Goal: Navigation & Orientation: Find specific page/section

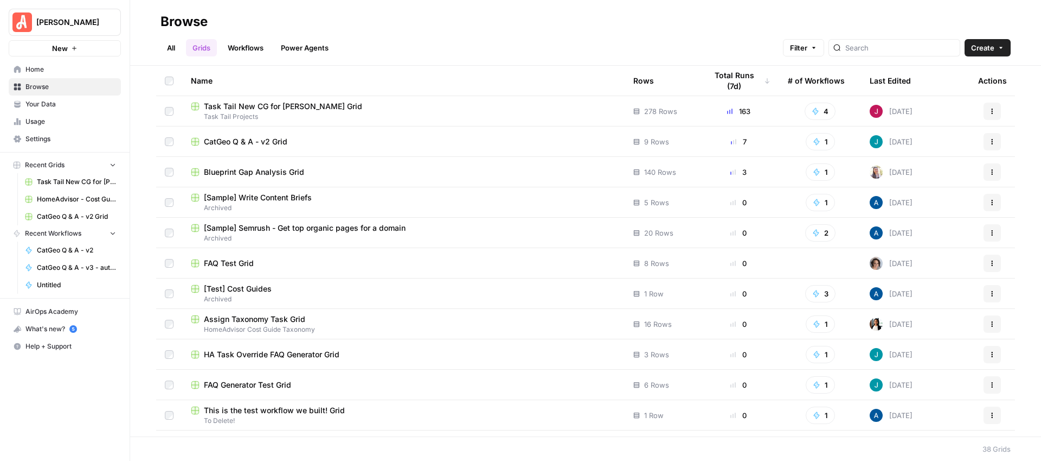
click at [990, 237] on button "Actions" at bounding box center [992, 232] width 17 height 17
click at [1031, 239] on div "Name Rows Total Runs (7d) # of Workflows Last Edited Actions Task Tail New CG f…" at bounding box center [585, 251] width 911 height 370
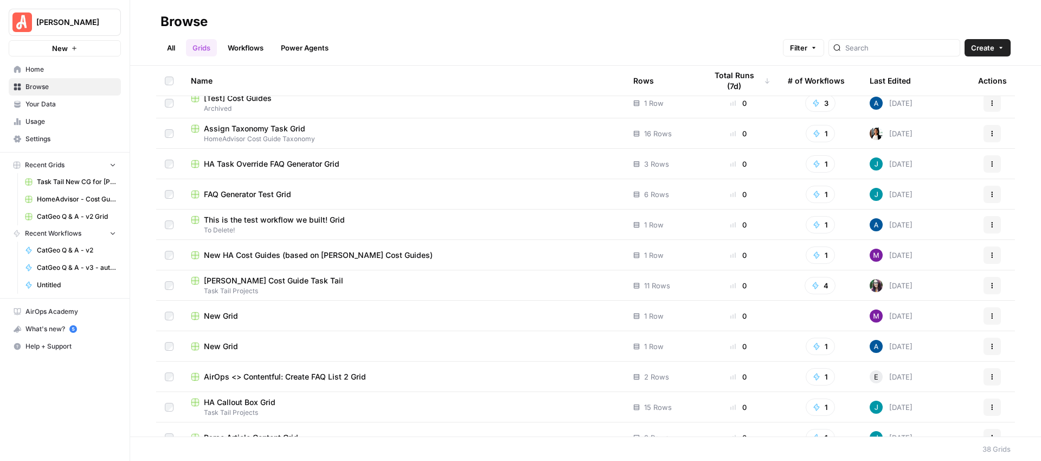
scroll to position [193, 0]
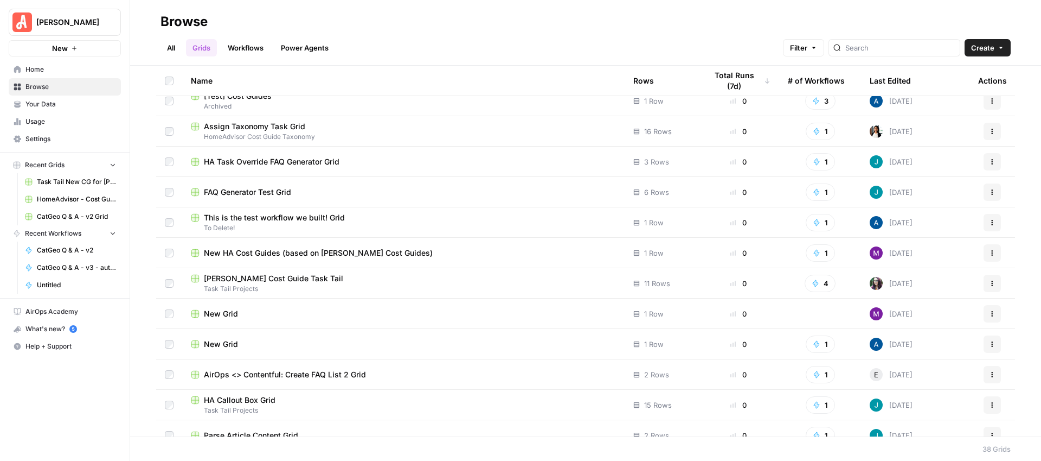
click at [210, 311] on span "New Grid" at bounding box center [221, 313] width 34 height 11
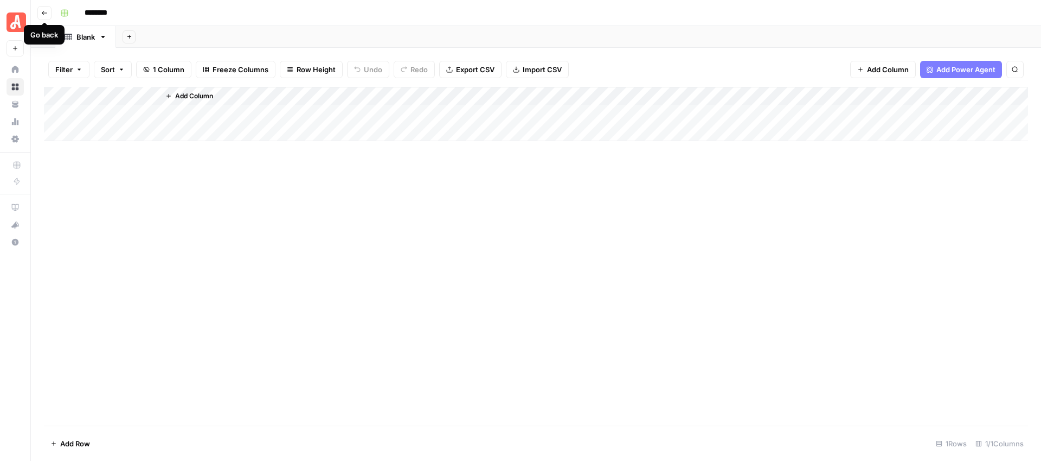
click at [47, 14] on icon "button" at bounding box center [44, 13] width 7 height 7
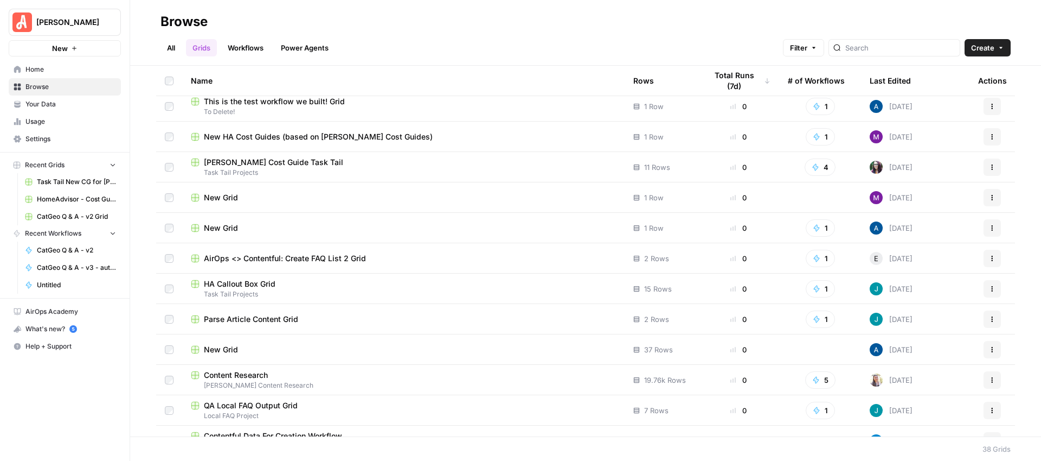
scroll to position [313, 0]
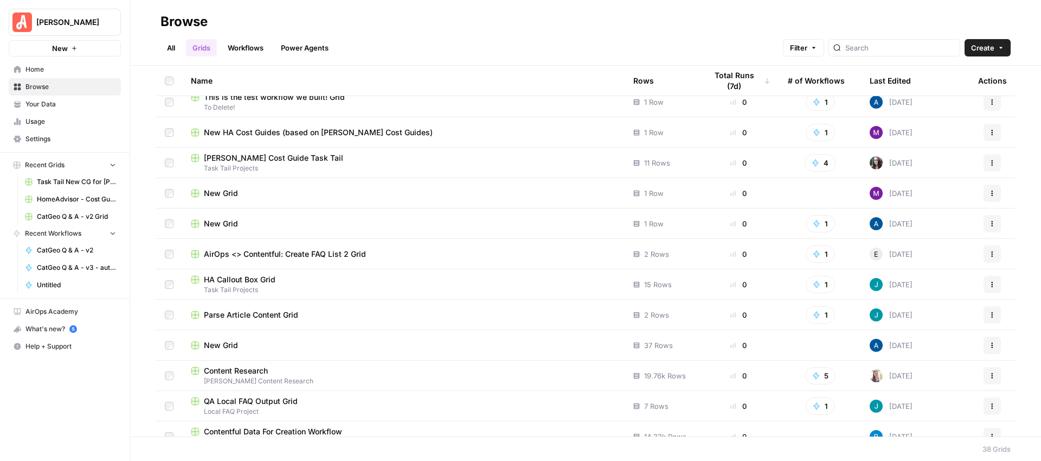
click at [230, 346] on span "New Grid" at bounding box center [221, 345] width 34 height 11
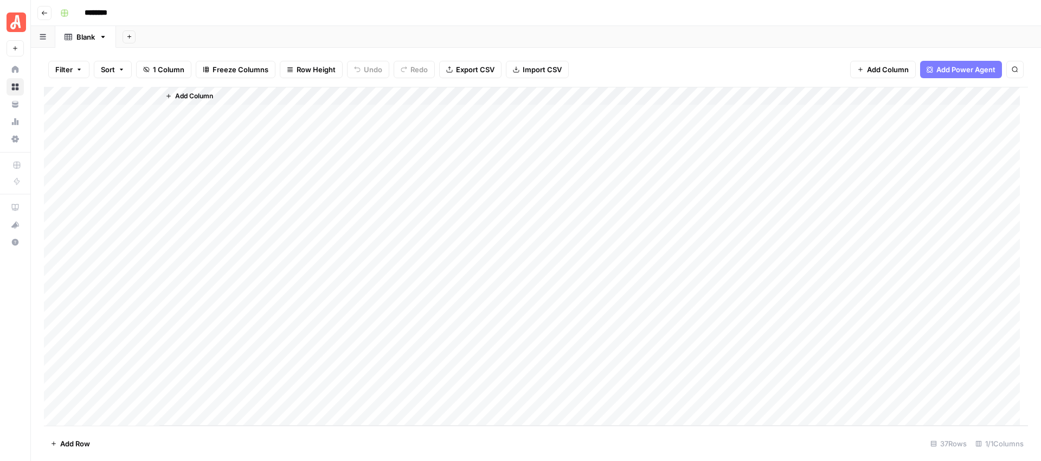
click at [49, 20] on header "Go back ********" at bounding box center [536, 13] width 1011 height 26
click at [47, 11] on icon "button" at bounding box center [44, 13] width 7 height 7
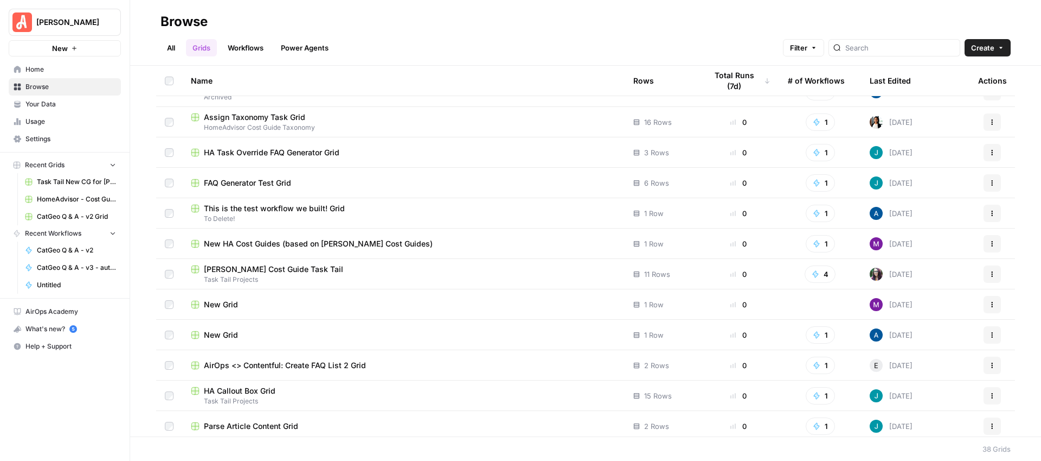
scroll to position [189, 0]
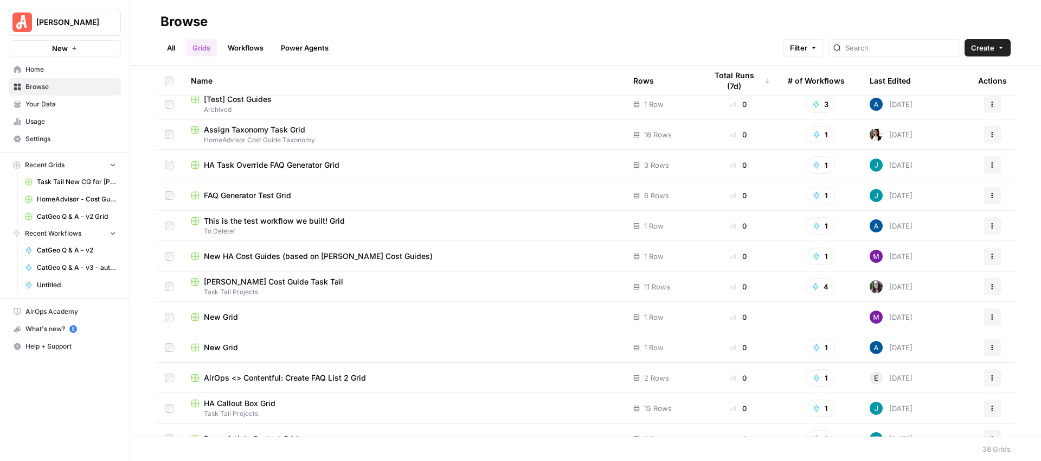
click at [286, 284] on span "[PERSON_NAME] Cost Guide Task Tail" at bounding box center [273, 281] width 139 height 11
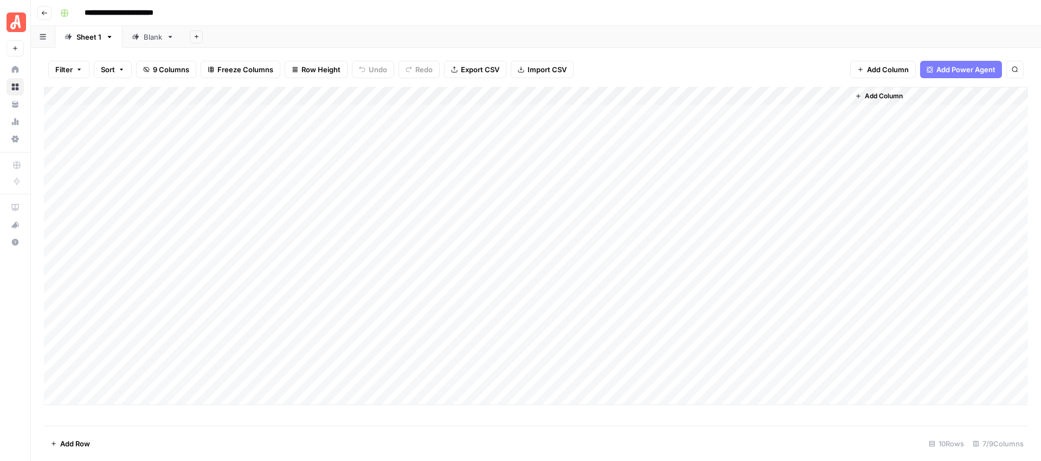
click at [49, 16] on button "Go back" at bounding box center [44, 13] width 14 height 14
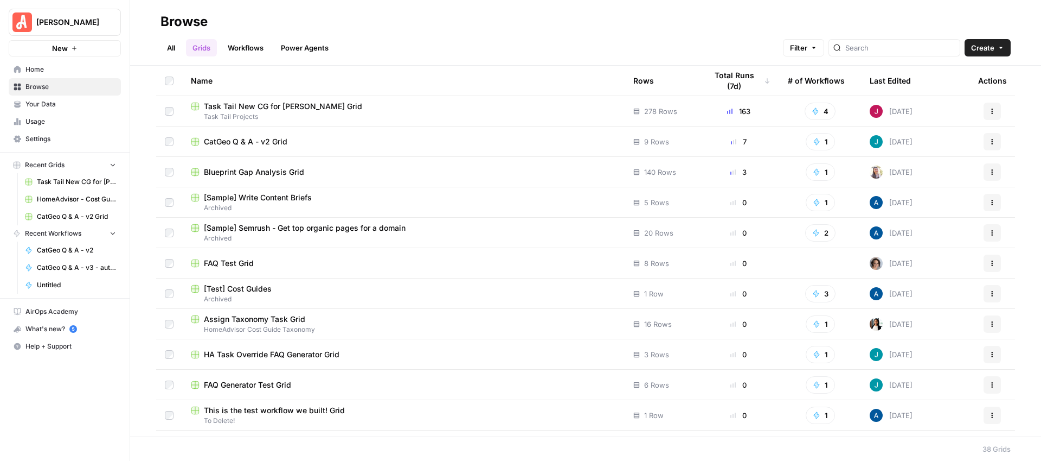
click at [251, 44] on link "Workflows" at bounding box center [245, 47] width 49 height 17
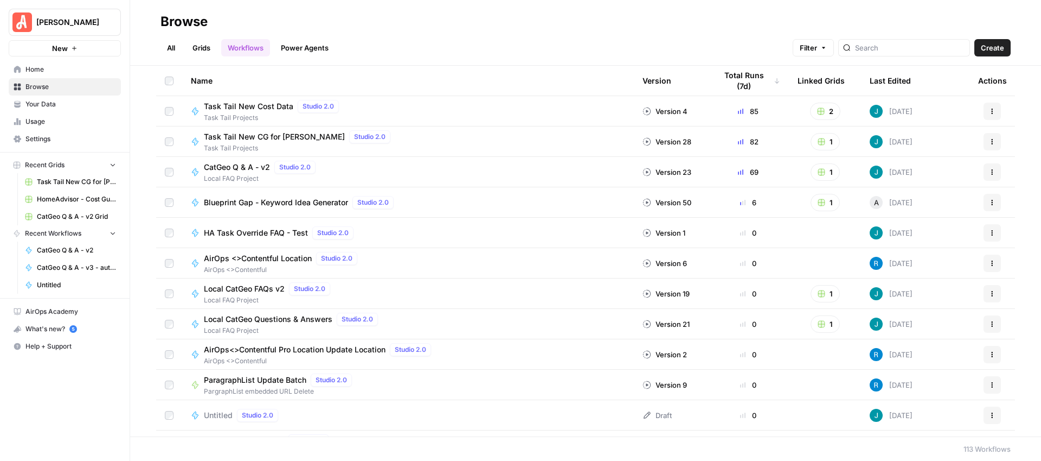
click at [289, 47] on link "Power Agents" at bounding box center [304, 47] width 61 height 17
